Goal: Find specific page/section: Find specific page/section

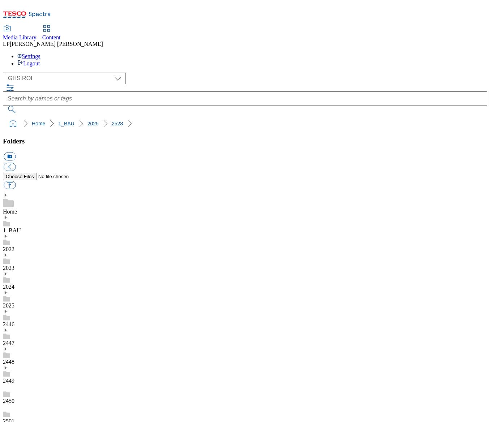
select select "flare-ghs-roi"
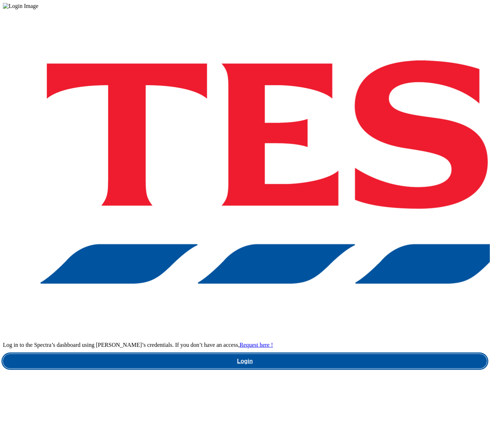
click at [343, 354] on link "Login" at bounding box center [245, 361] width 484 height 14
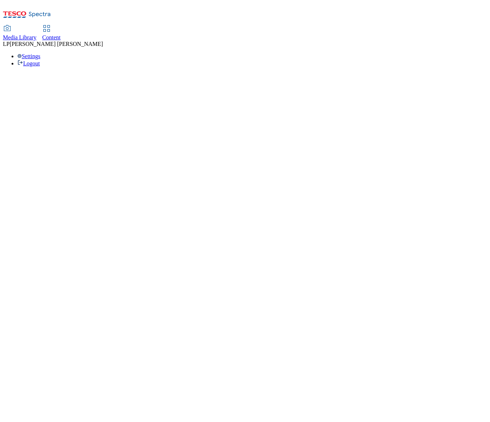
select select "flare-ghs-roi"
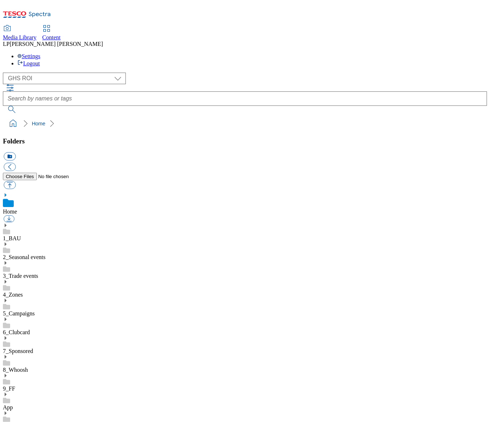
click at [8, 223] on icon at bounding box center [5, 225] width 5 height 5
click at [8, 298] on icon at bounding box center [5, 300] width 5 height 5
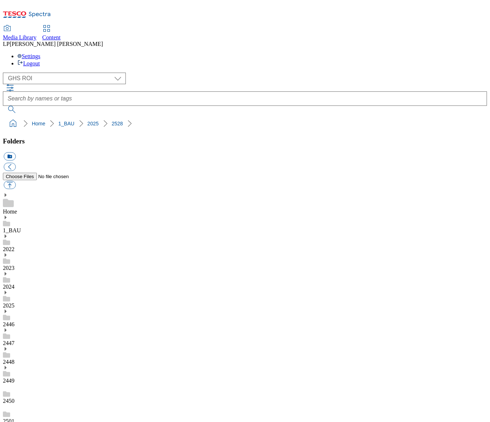
scroll to position [94, 0]
